Goal: Find specific page/section

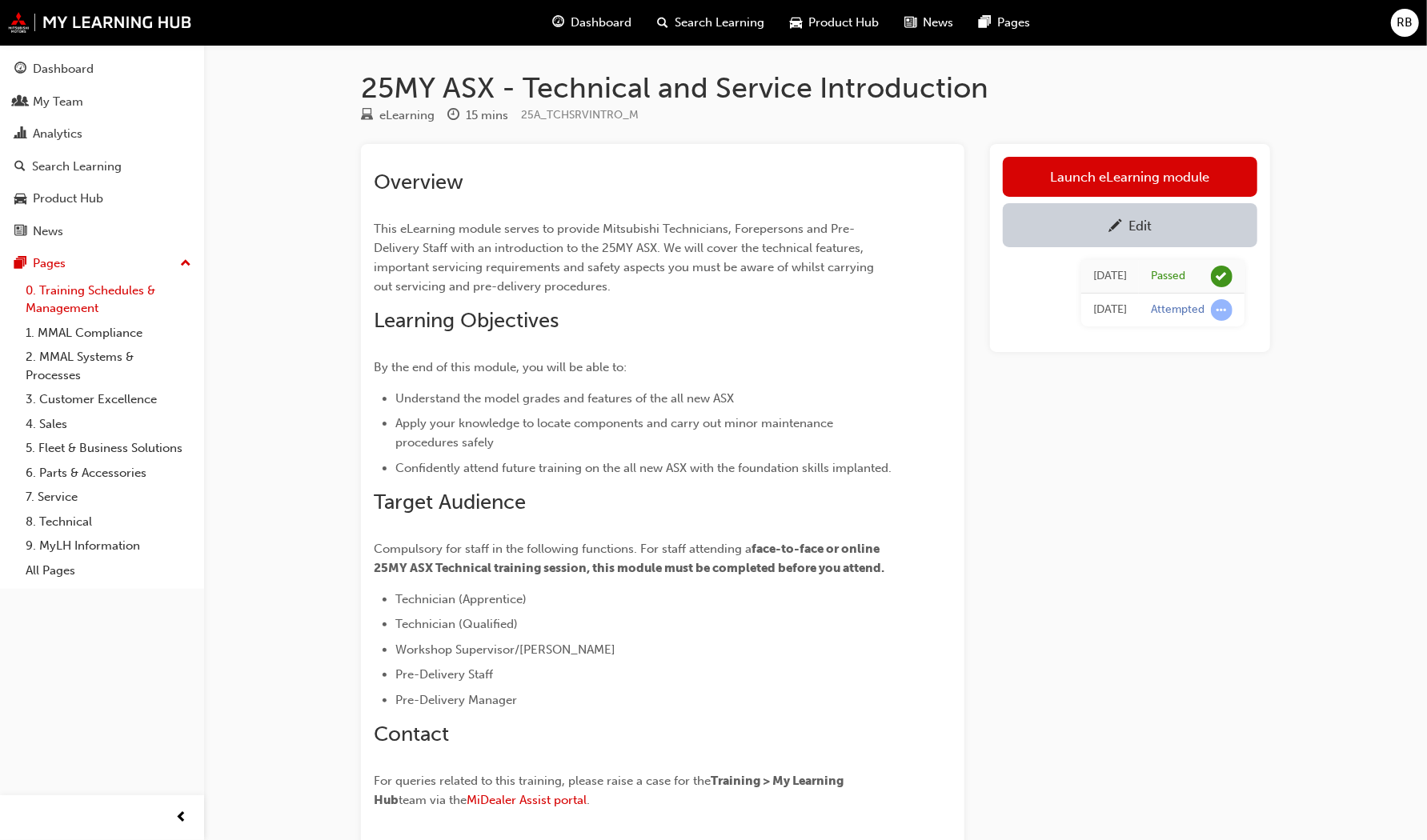
click at [80, 294] on link "0. Training Schedules & Management" at bounding box center [108, 299] width 179 height 42
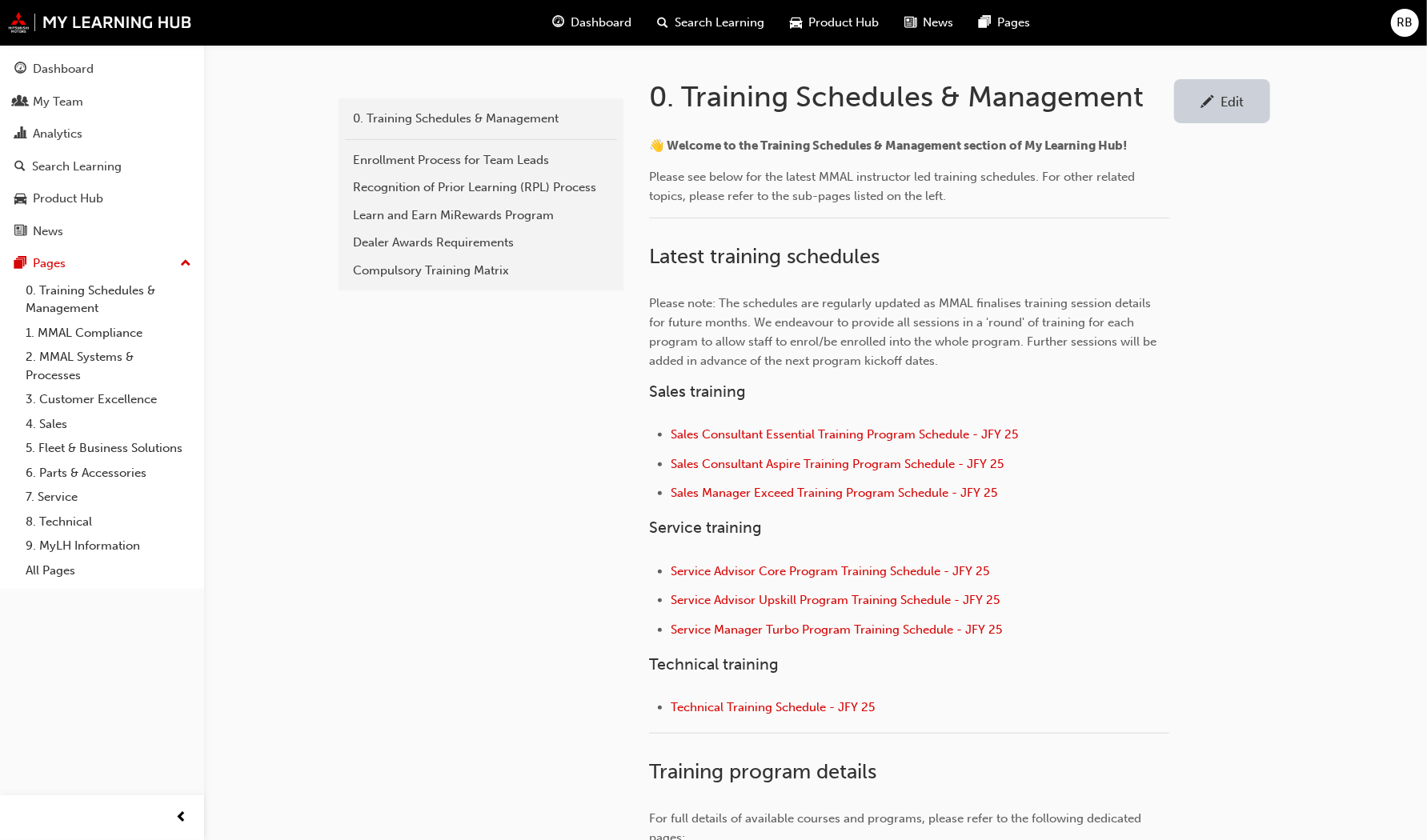
scroll to position [318, 0]
click at [817, 709] on span "Technical Training Schedule - JFY 25" at bounding box center [772, 706] width 204 height 15
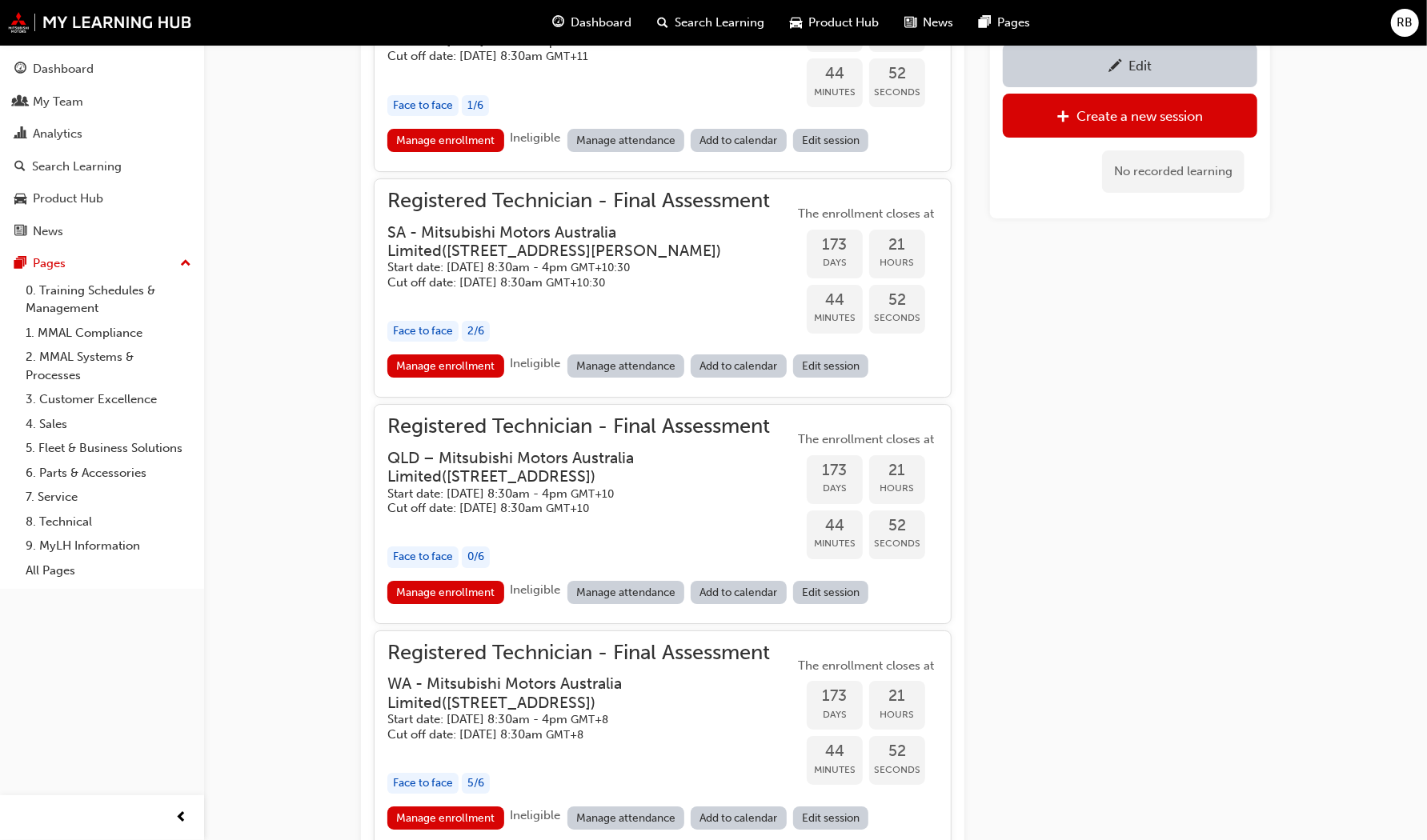
scroll to position [3699, 0]
